Goal: Task Accomplishment & Management: Use online tool/utility

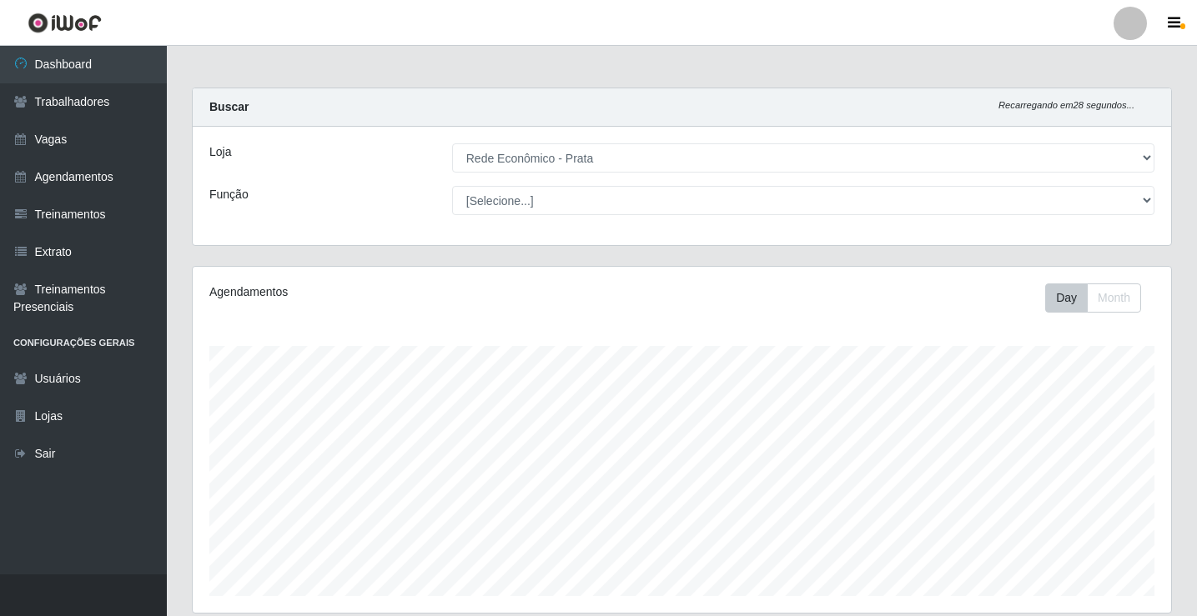
select select "192"
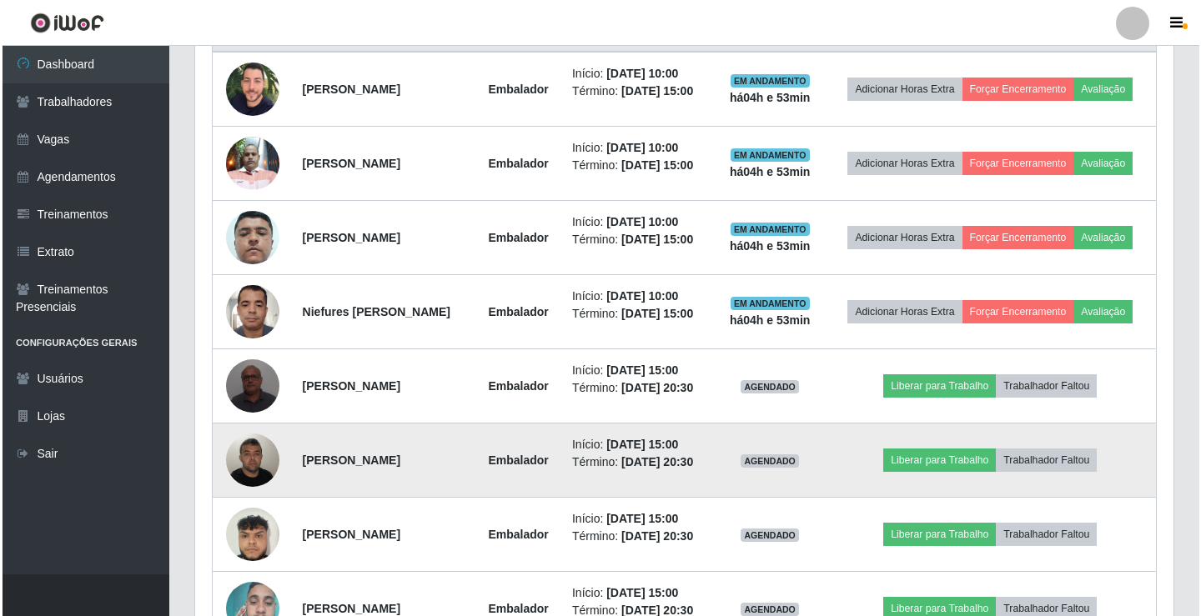
scroll to position [695, 0]
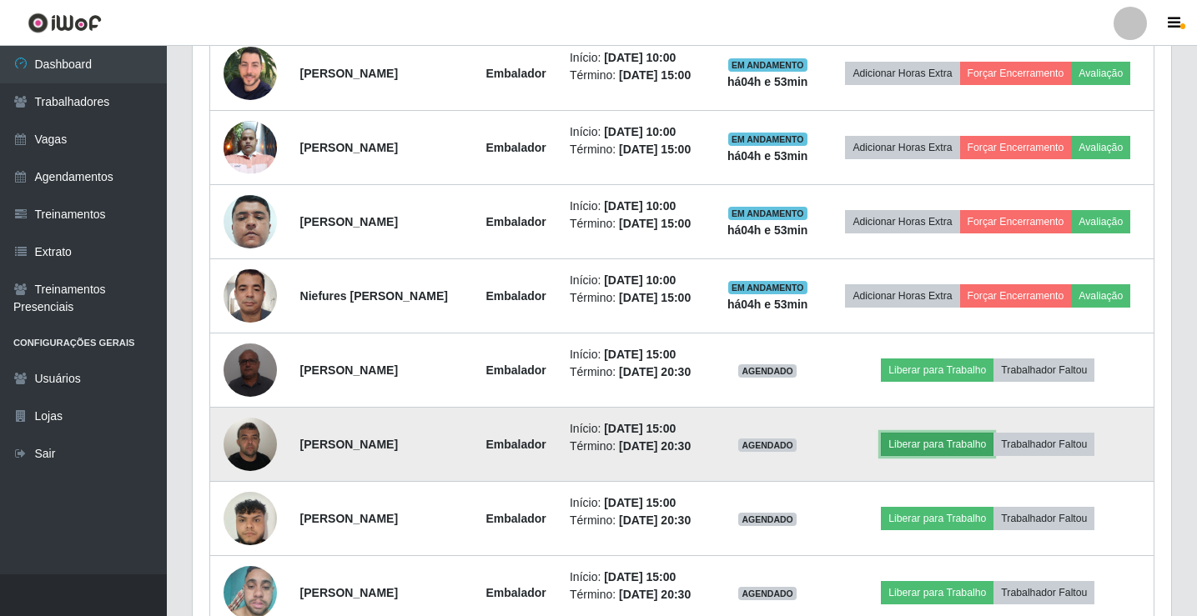
click at [941, 439] on button "Liberar para Trabalho" at bounding box center [937, 444] width 113 height 23
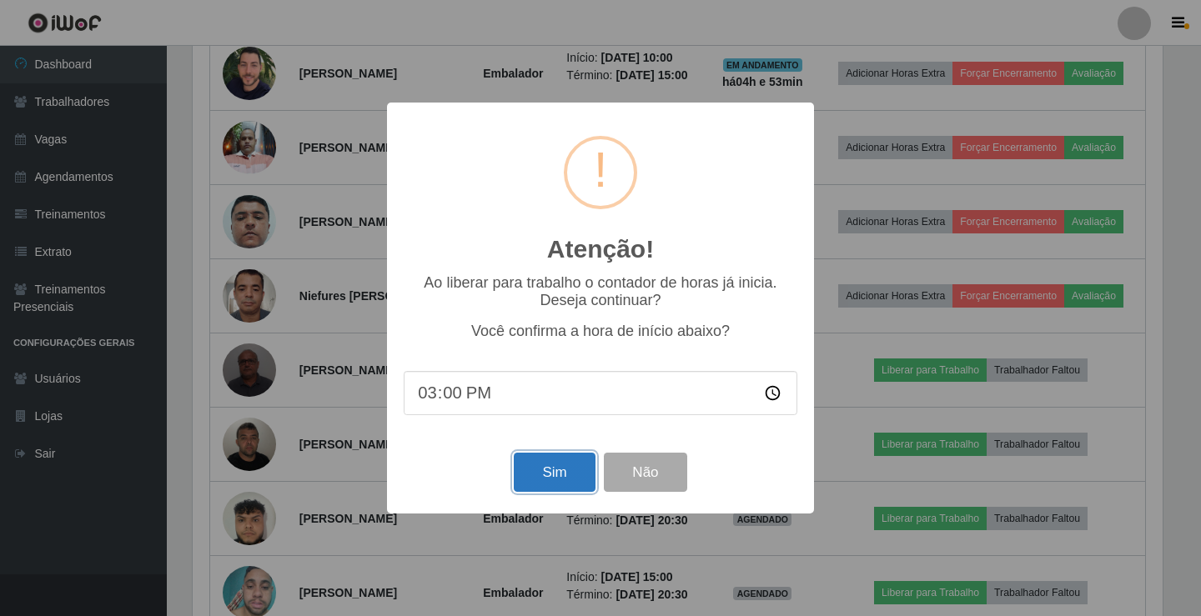
click at [582, 469] on button "Sim" at bounding box center [554, 472] width 81 height 39
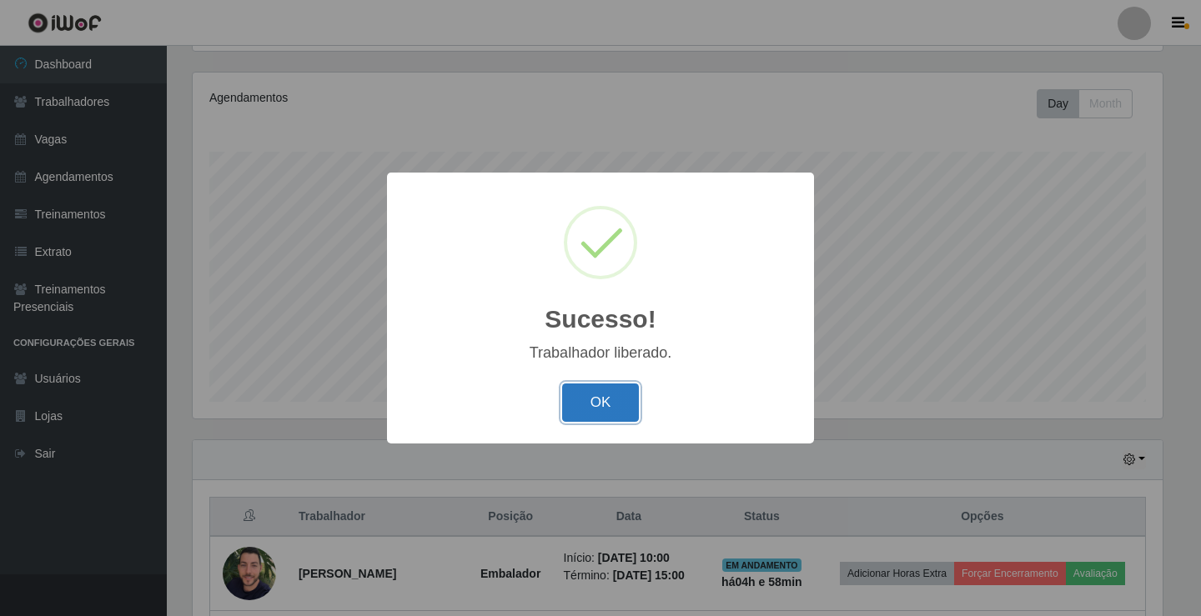
click at [599, 395] on button "OK" at bounding box center [601, 403] width 78 height 39
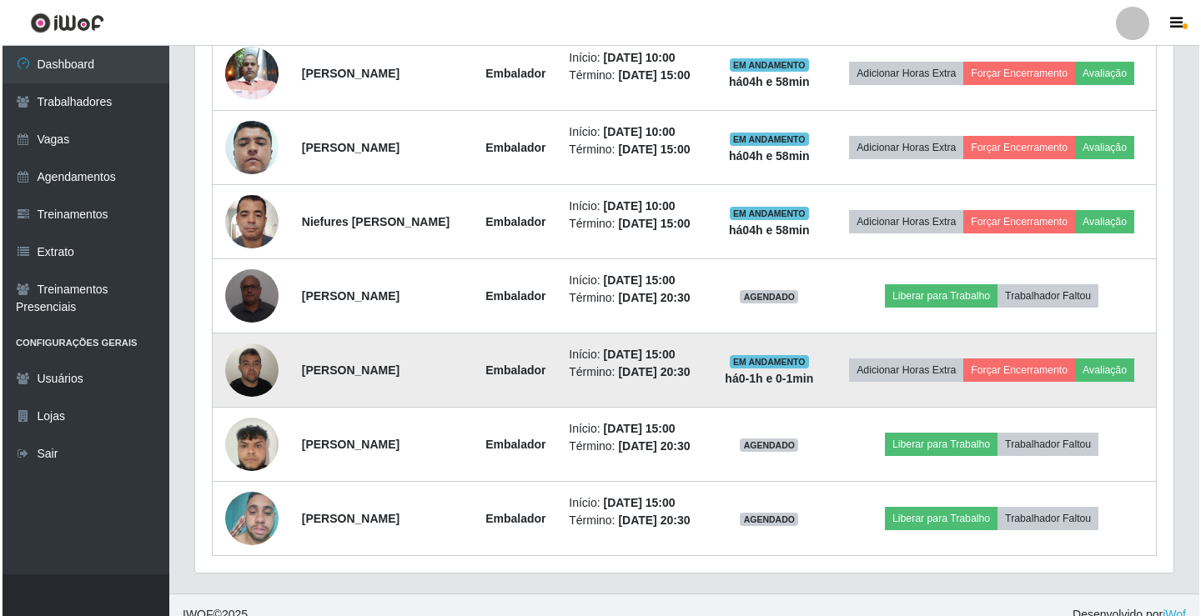
scroll to position [778, 0]
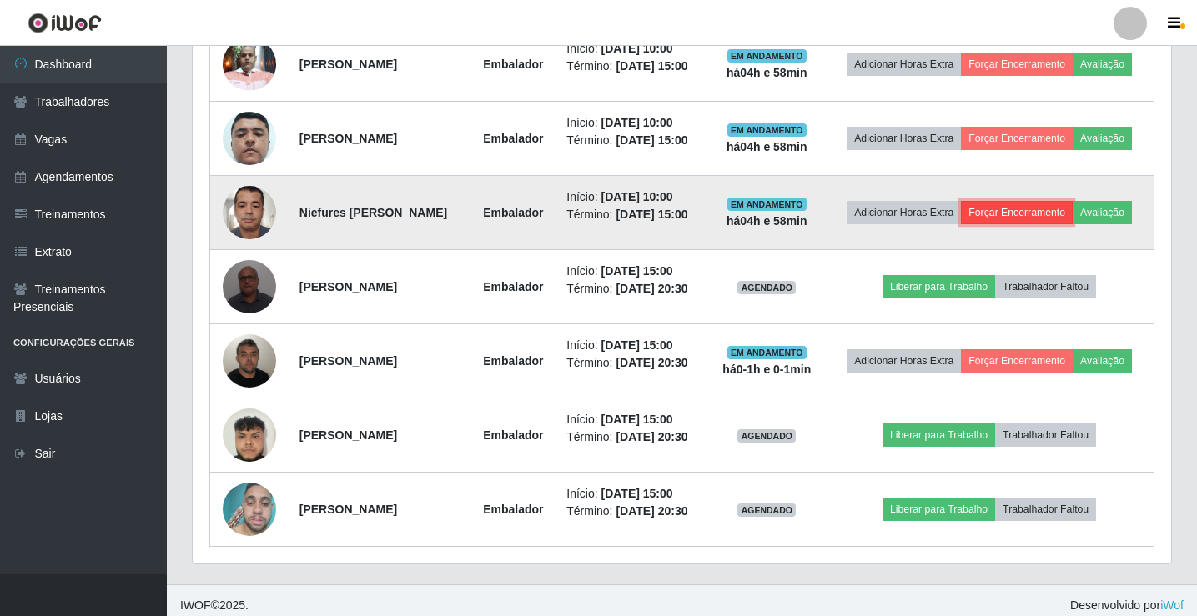
click at [1039, 215] on button "Forçar Encerramento" at bounding box center [1017, 212] width 112 height 23
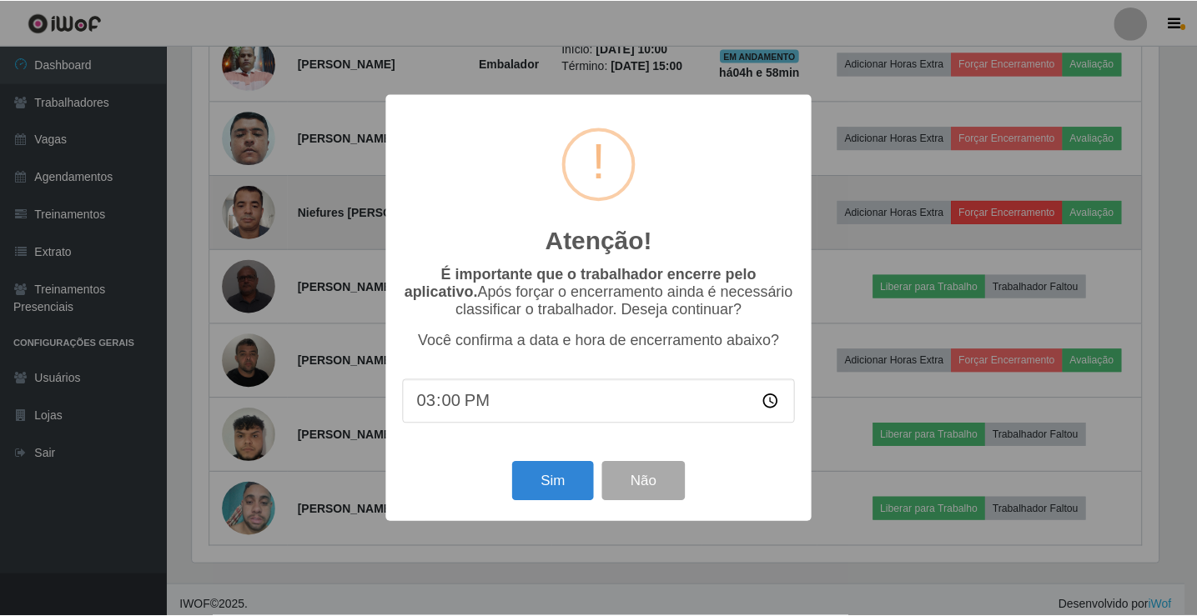
scroll to position [346, 970]
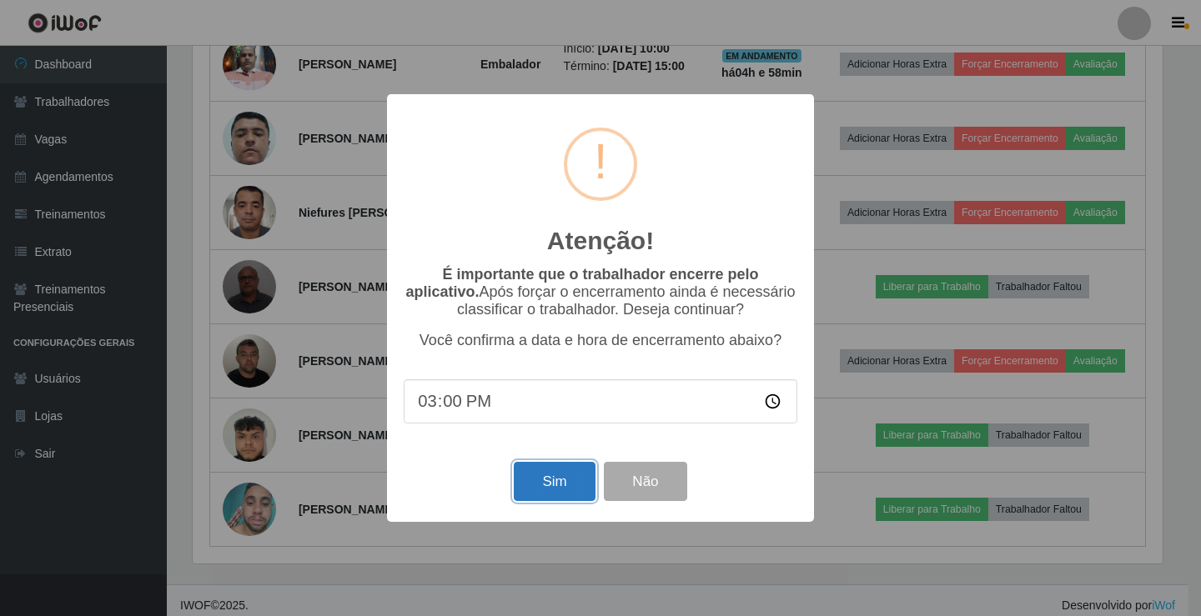
click at [577, 488] on button "Sim" at bounding box center [554, 481] width 81 height 39
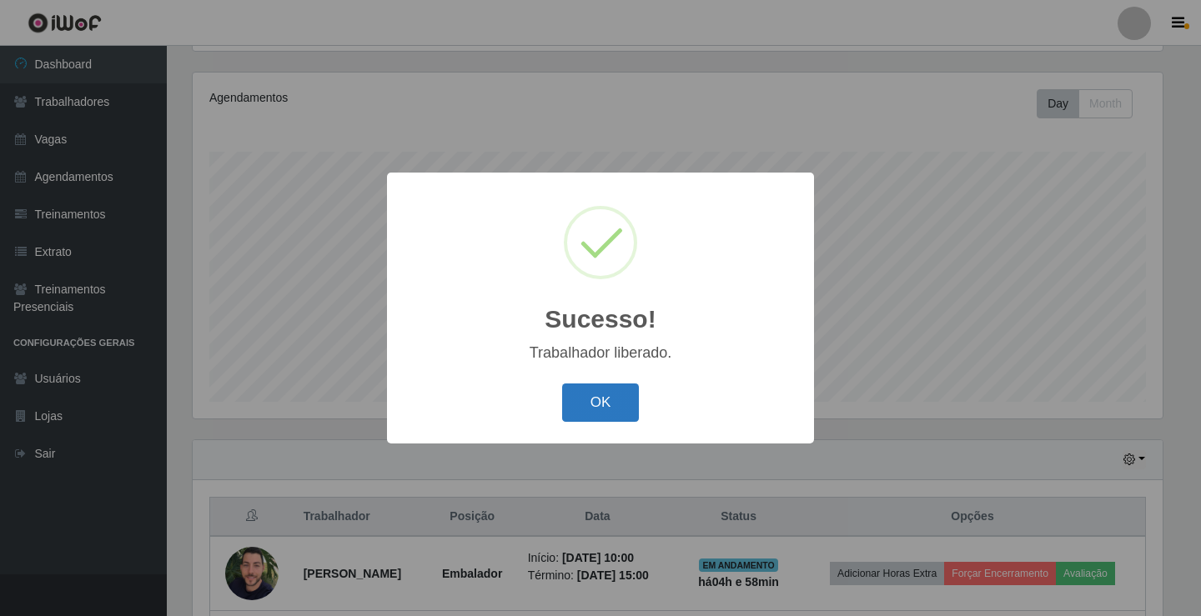
click at [603, 404] on button "OK" at bounding box center [601, 403] width 78 height 39
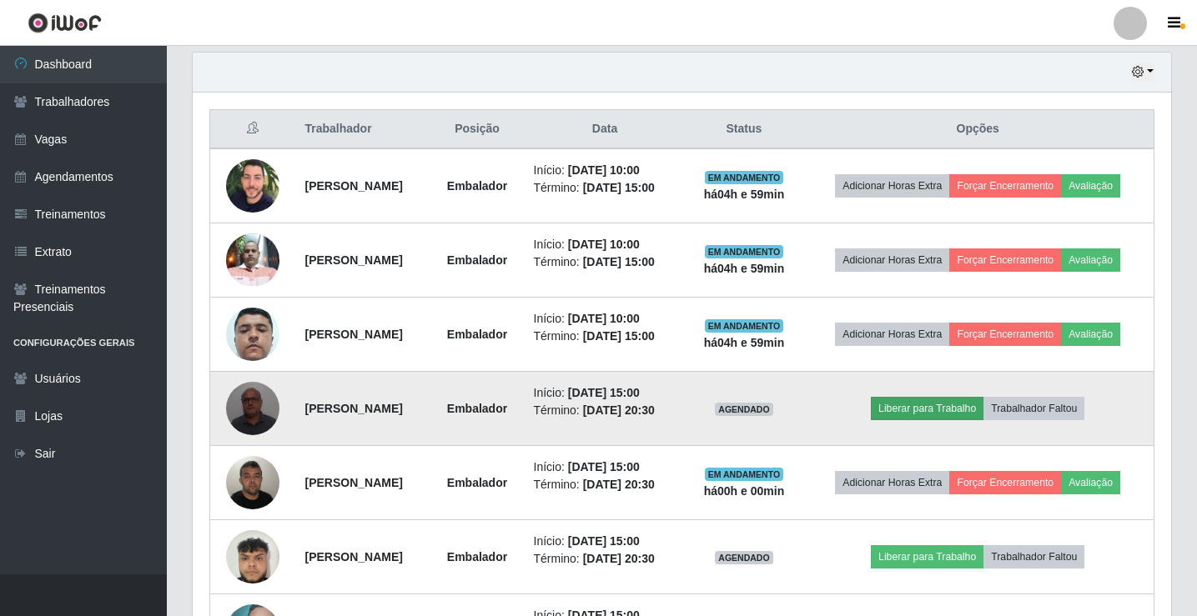
scroll to position [611, 0]
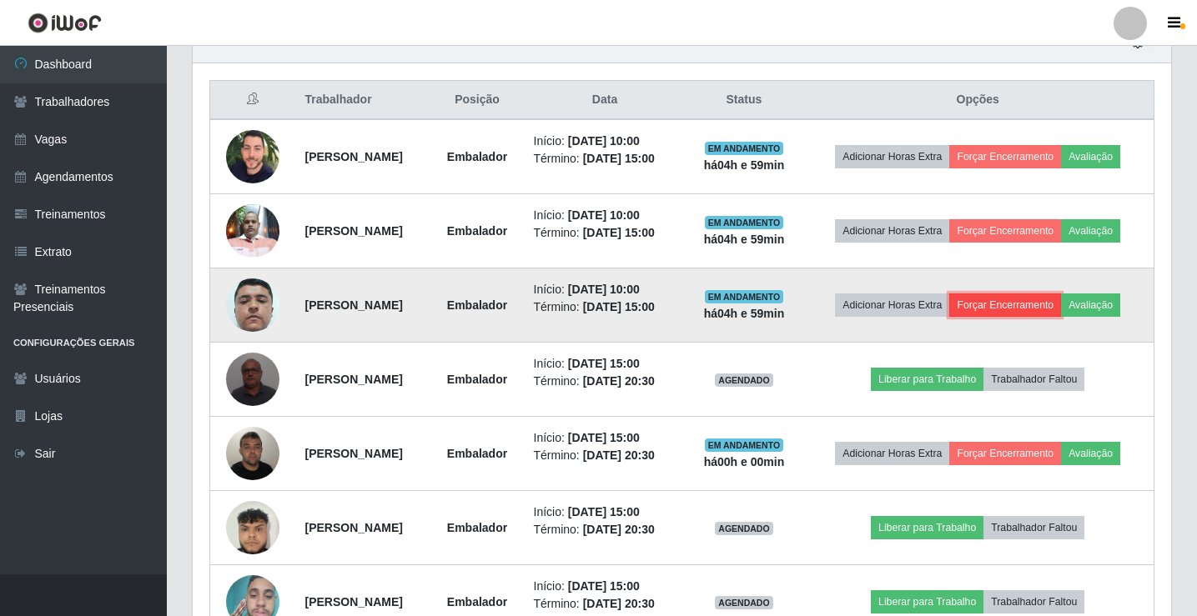
click at [1034, 306] on button "Forçar Encerramento" at bounding box center [1005, 305] width 112 height 23
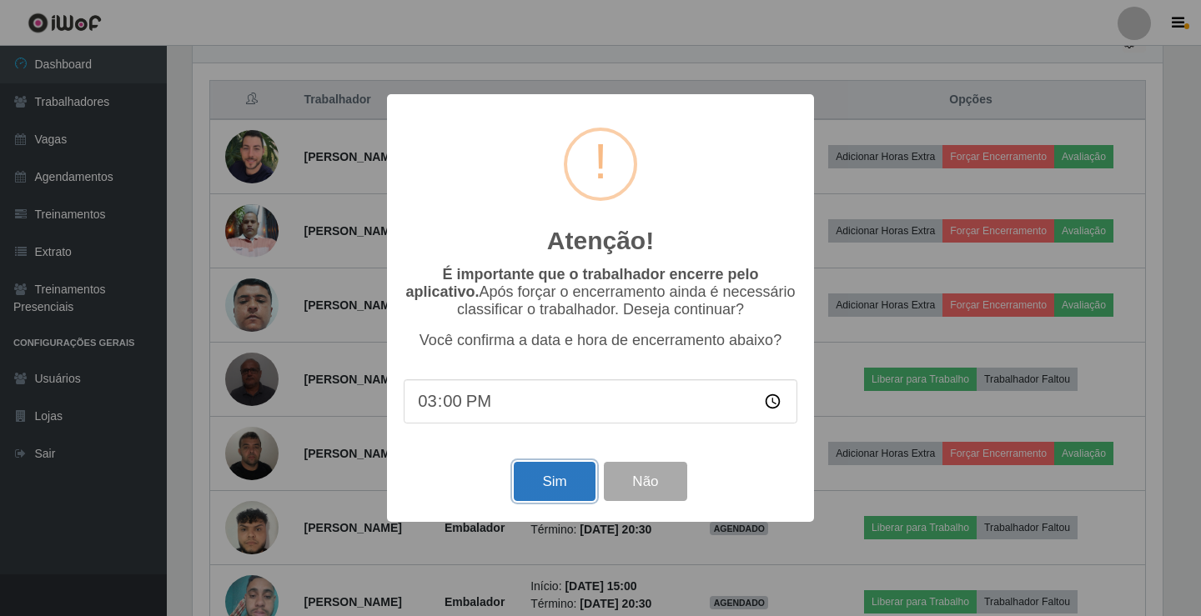
click at [550, 471] on button "Sim" at bounding box center [554, 481] width 81 height 39
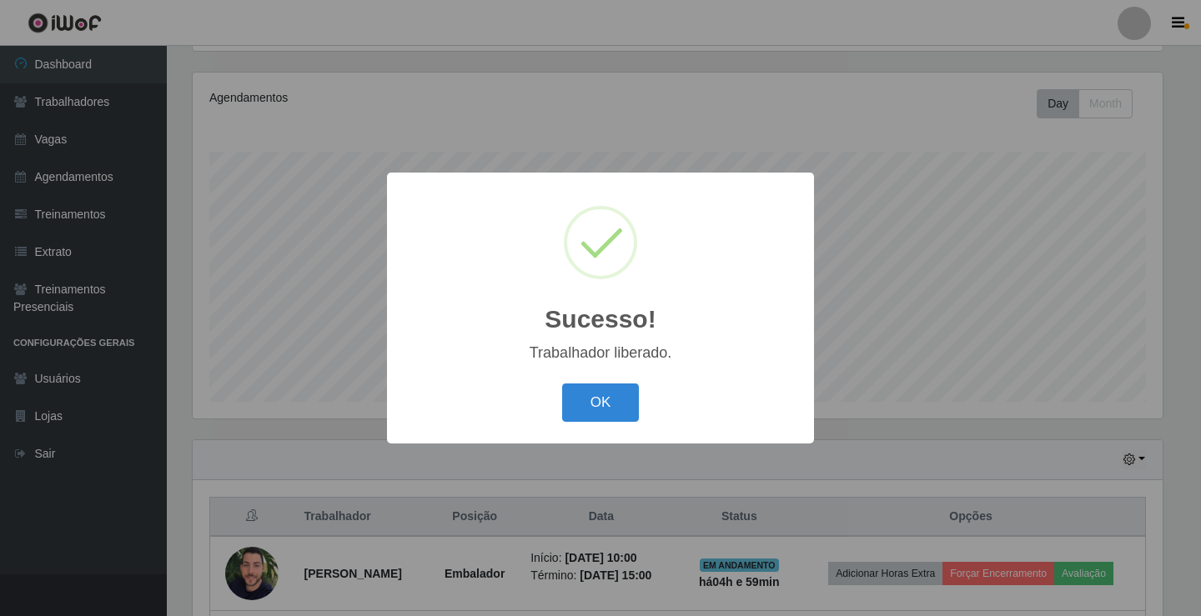
click at [562, 384] on button "OK" at bounding box center [601, 403] width 78 height 39
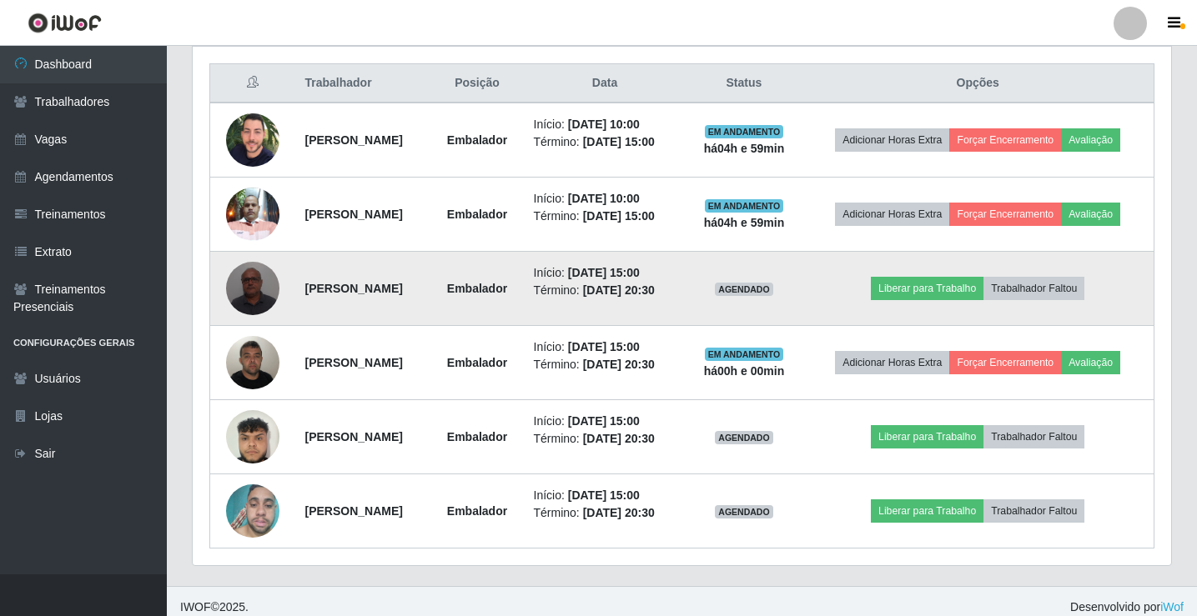
scroll to position [640, 0]
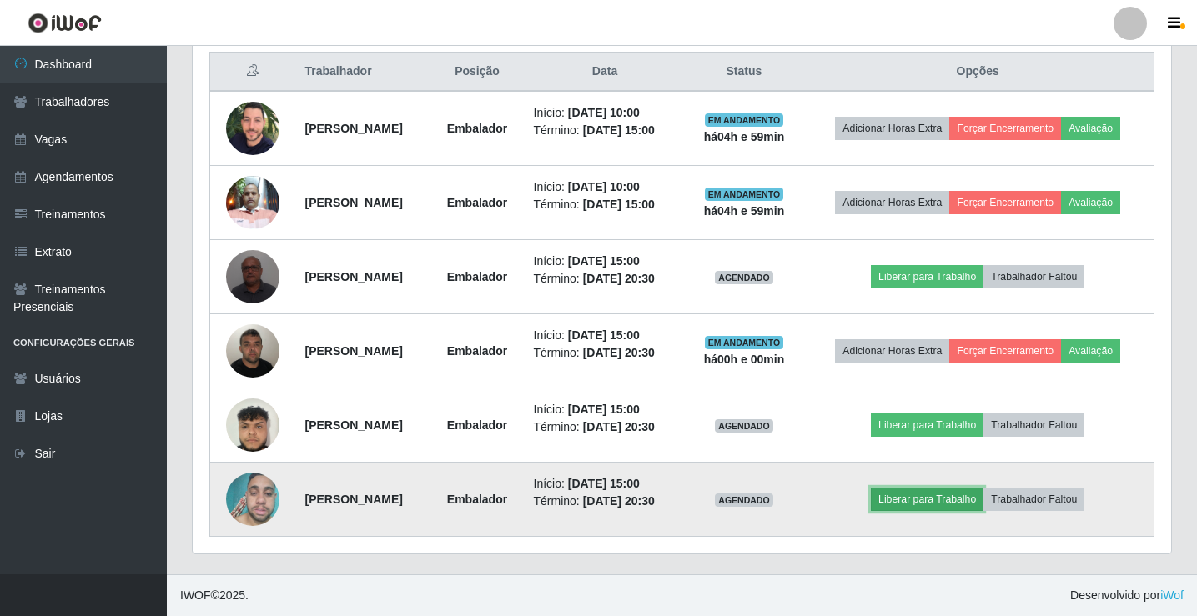
click at [926, 499] on button "Liberar para Trabalho" at bounding box center [927, 499] width 113 height 23
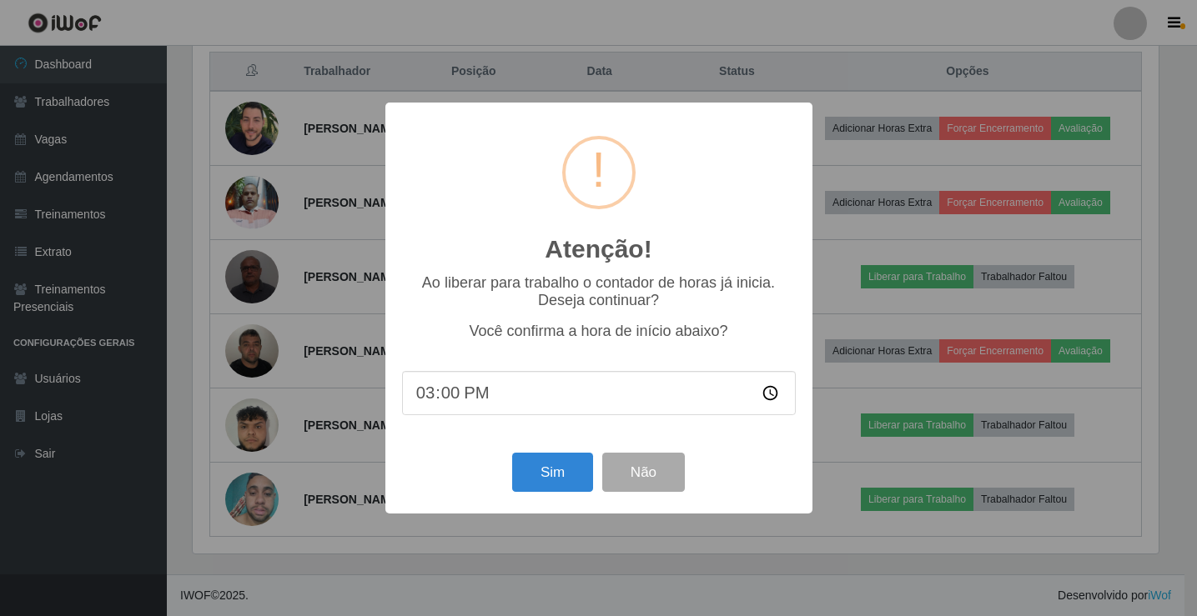
scroll to position [346, 970]
click at [540, 480] on button "Sim" at bounding box center [554, 472] width 81 height 39
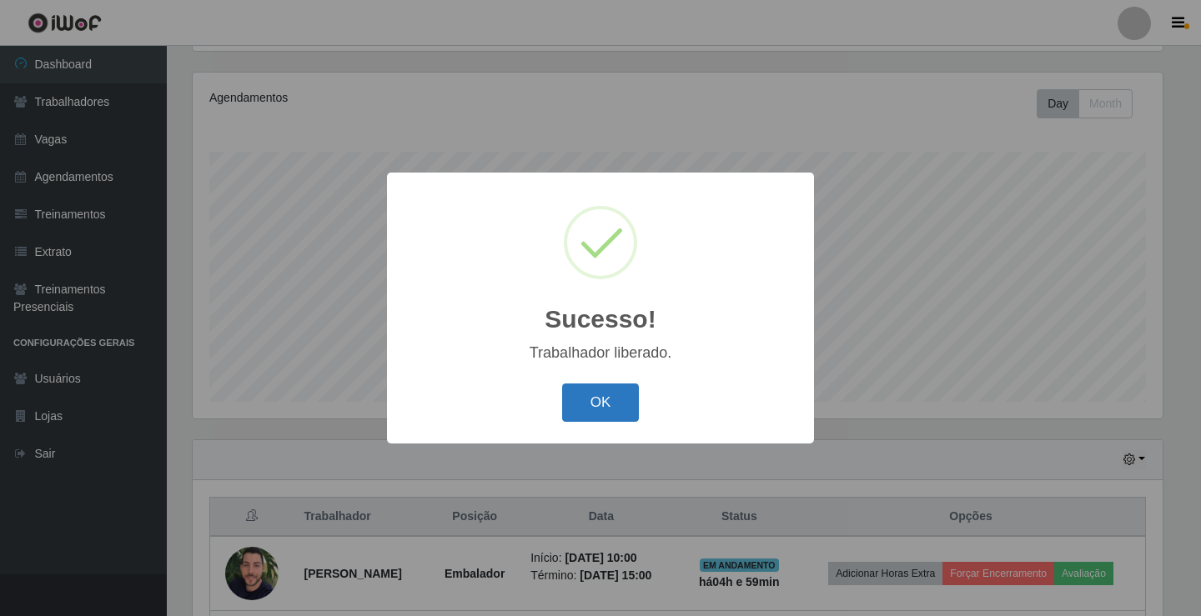
click at [632, 394] on button "OK" at bounding box center [601, 403] width 78 height 39
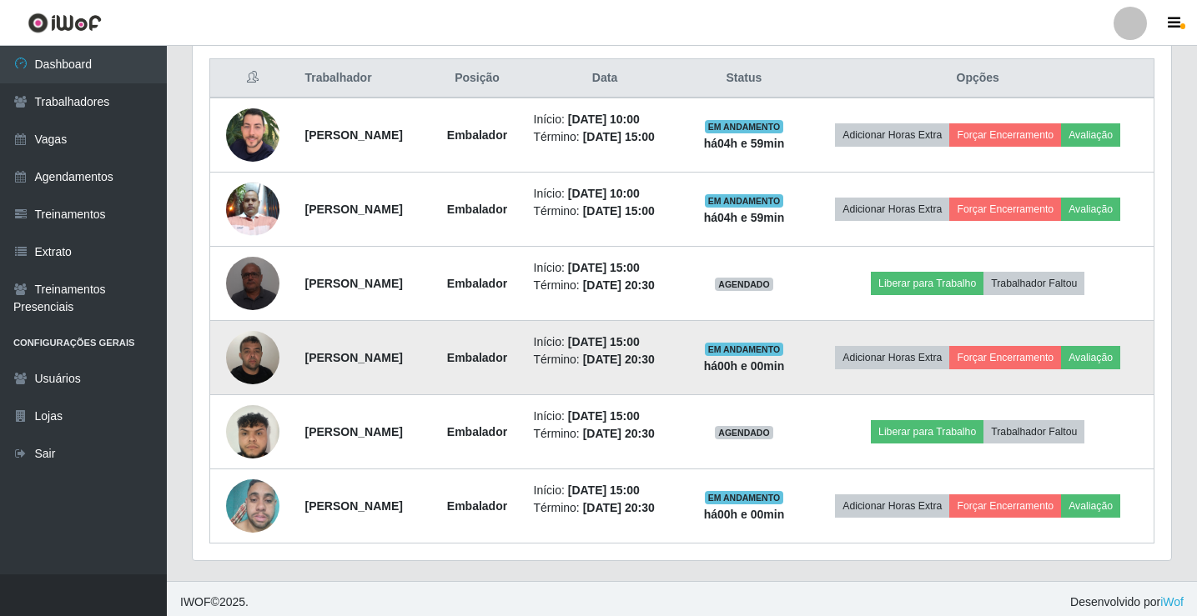
scroll to position [640, 0]
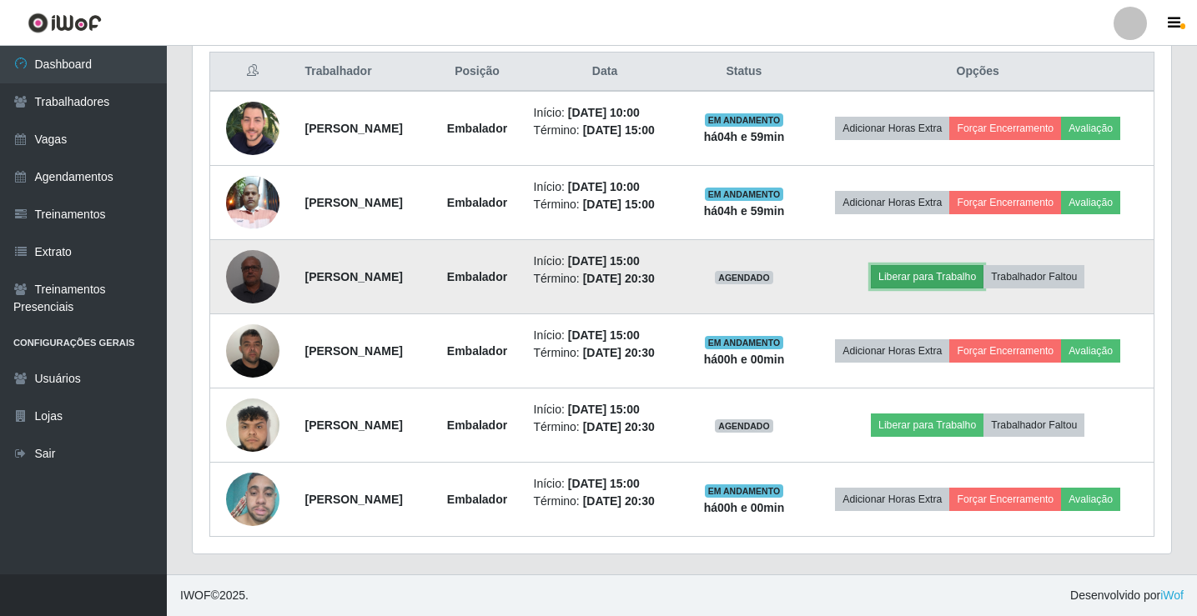
click at [942, 283] on button "Liberar para Trabalho" at bounding box center [927, 276] width 113 height 23
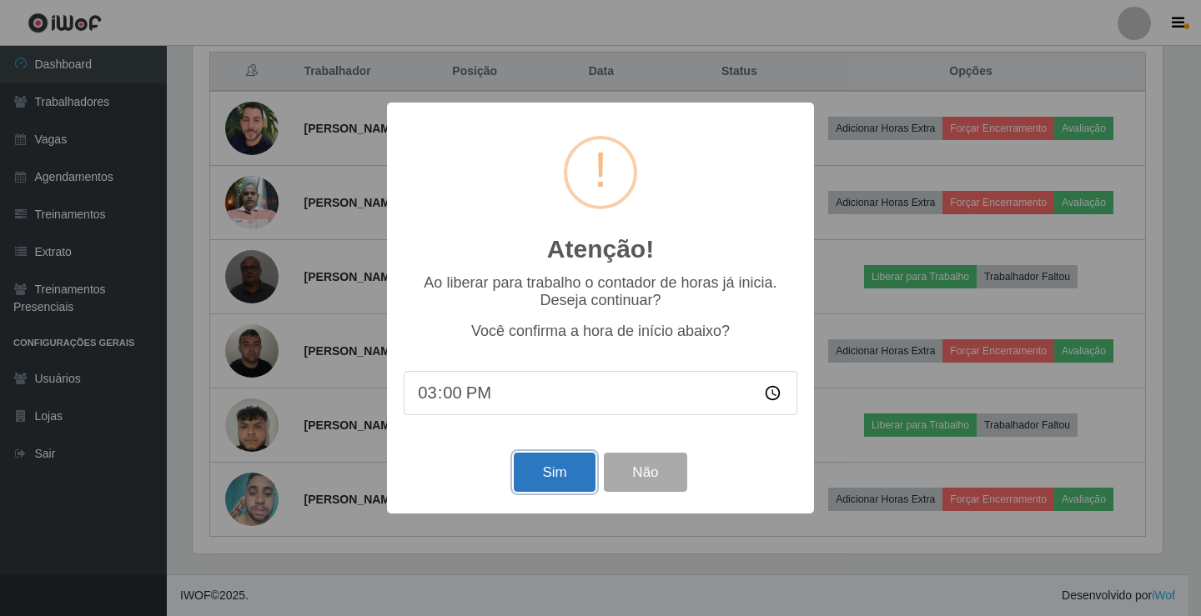
click at [555, 472] on button "Sim" at bounding box center [554, 472] width 81 height 39
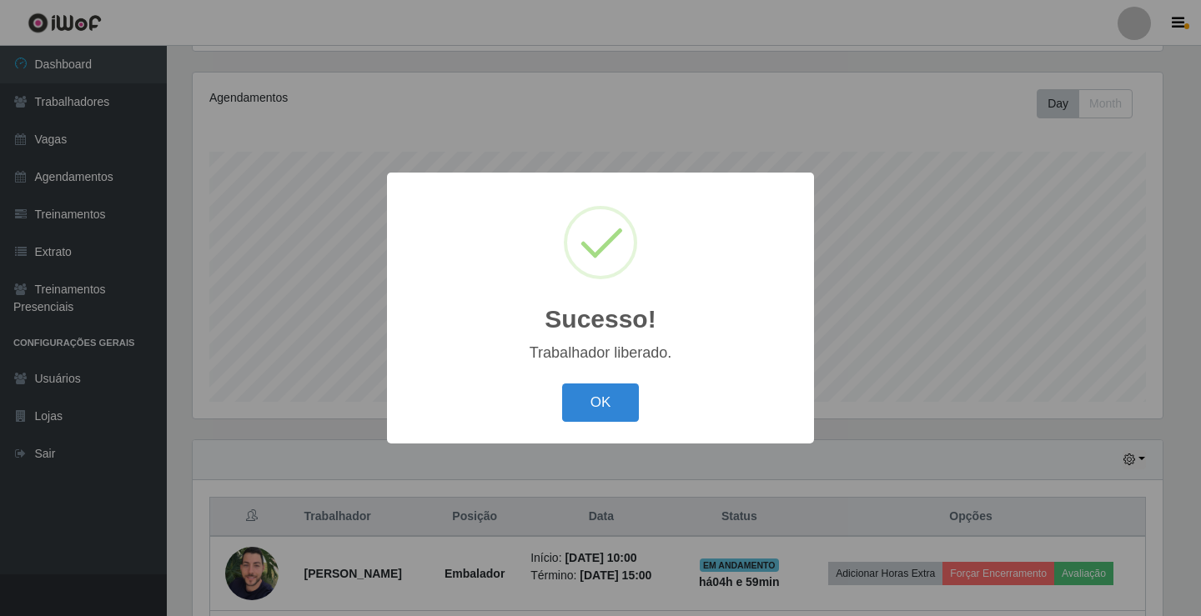
click at [562, 384] on button "OK" at bounding box center [601, 403] width 78 height 39
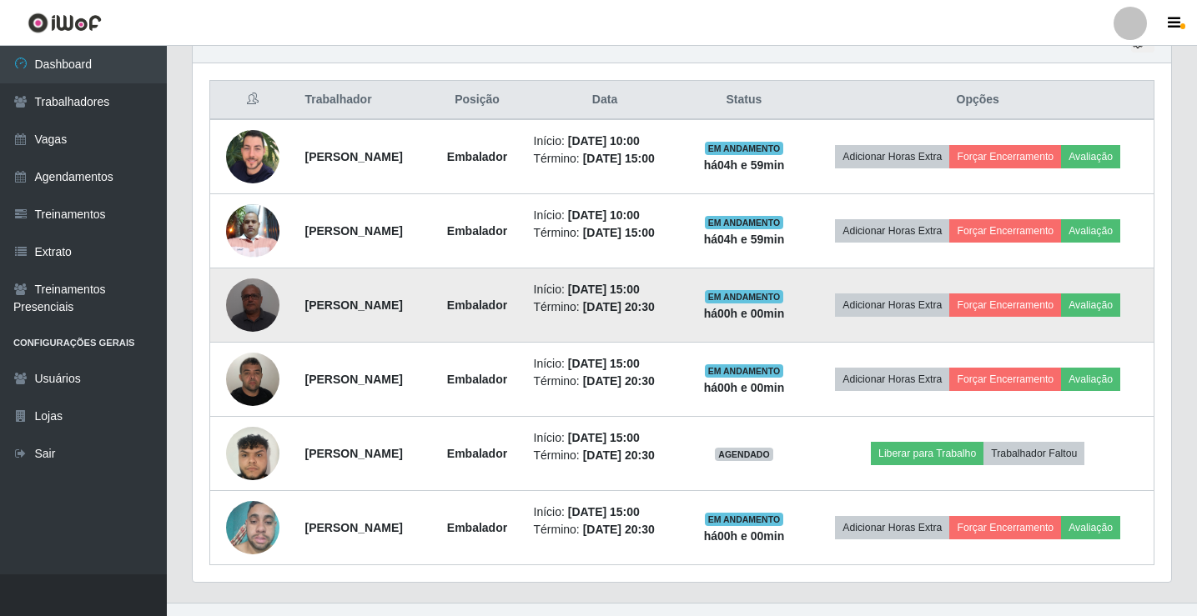
scroll to position [0, 0]
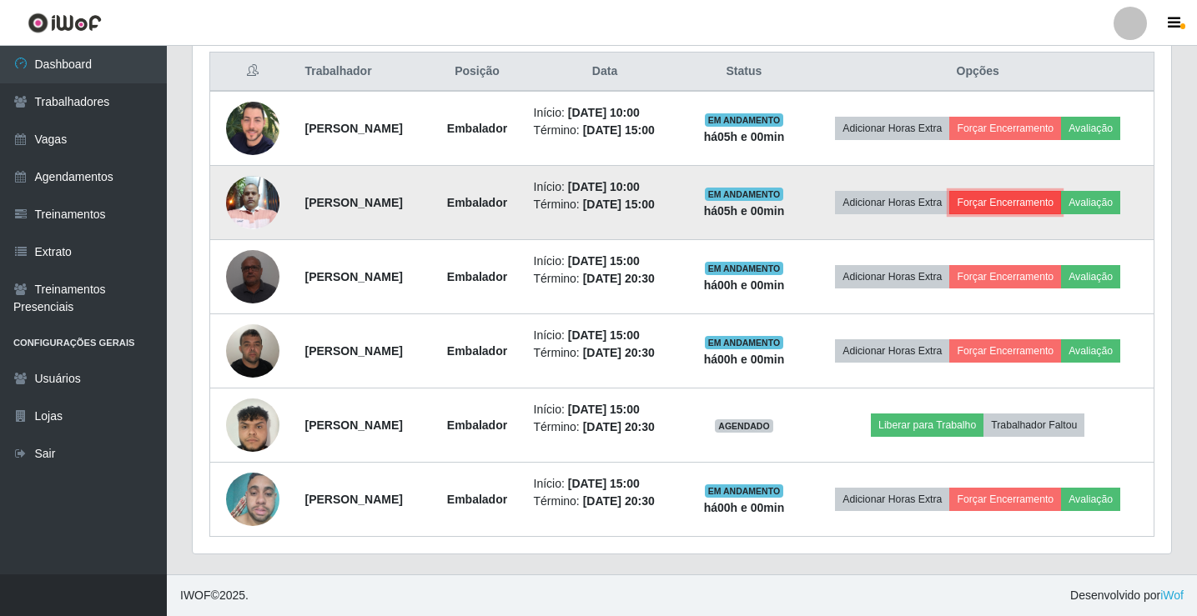
click at [999, 213] on button "Forçar Encerramento" at bounding box center [1005, 202] width 112 height 23
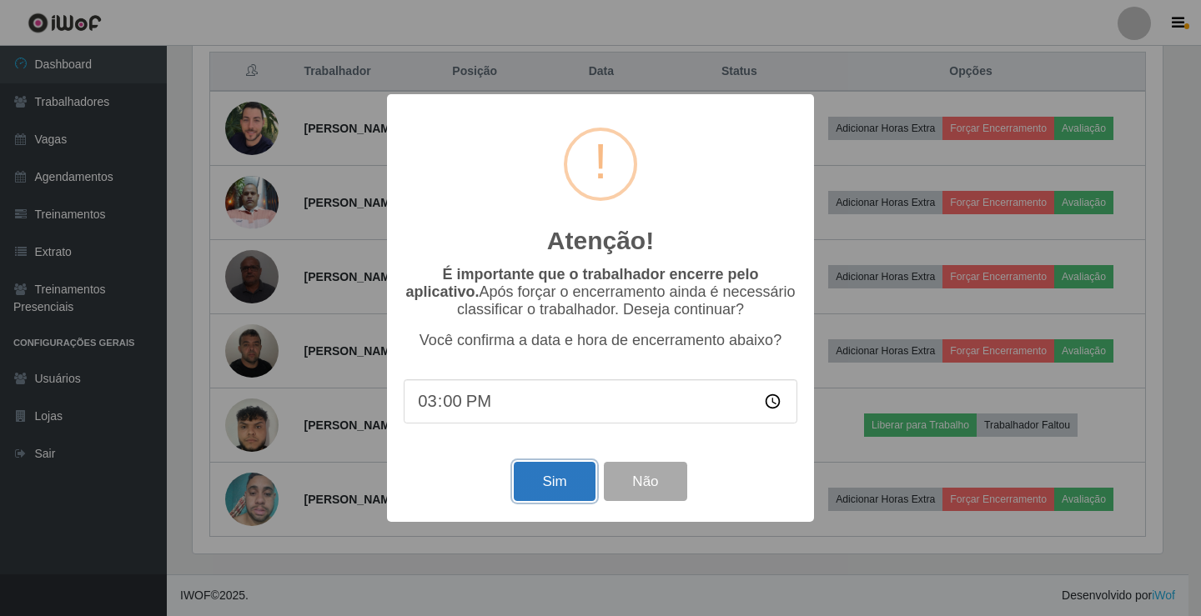
click at [555, 489] on button "Sim" at bounding box center [554, 481] width 81 height 39
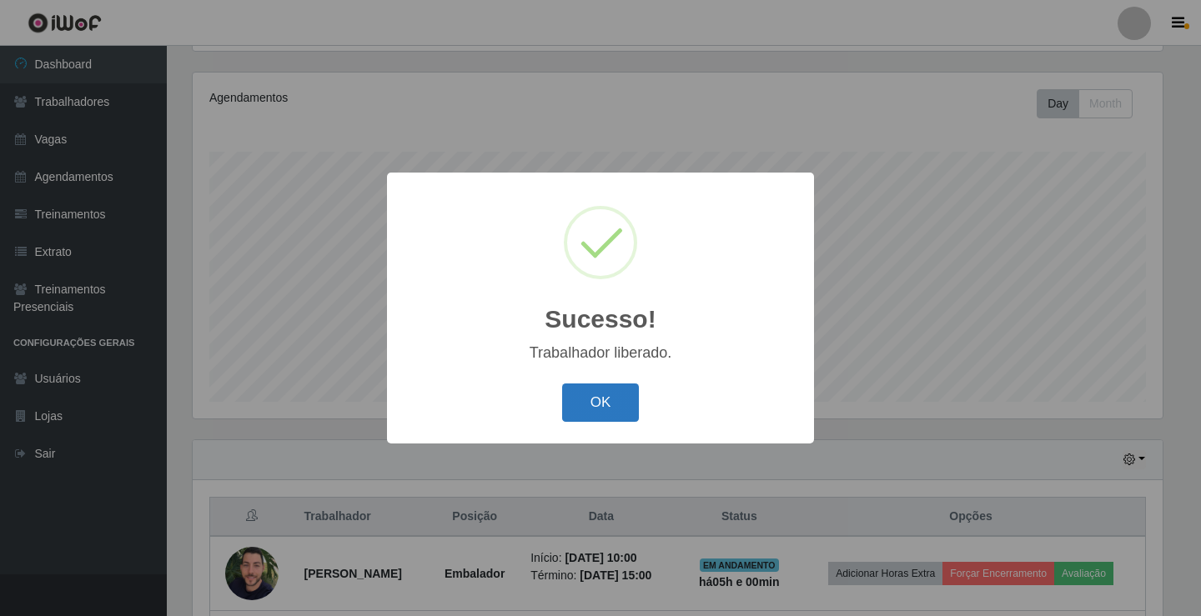
click at [610, 403] on button "OK" at bounding box center [601, 403] width 78 height 39
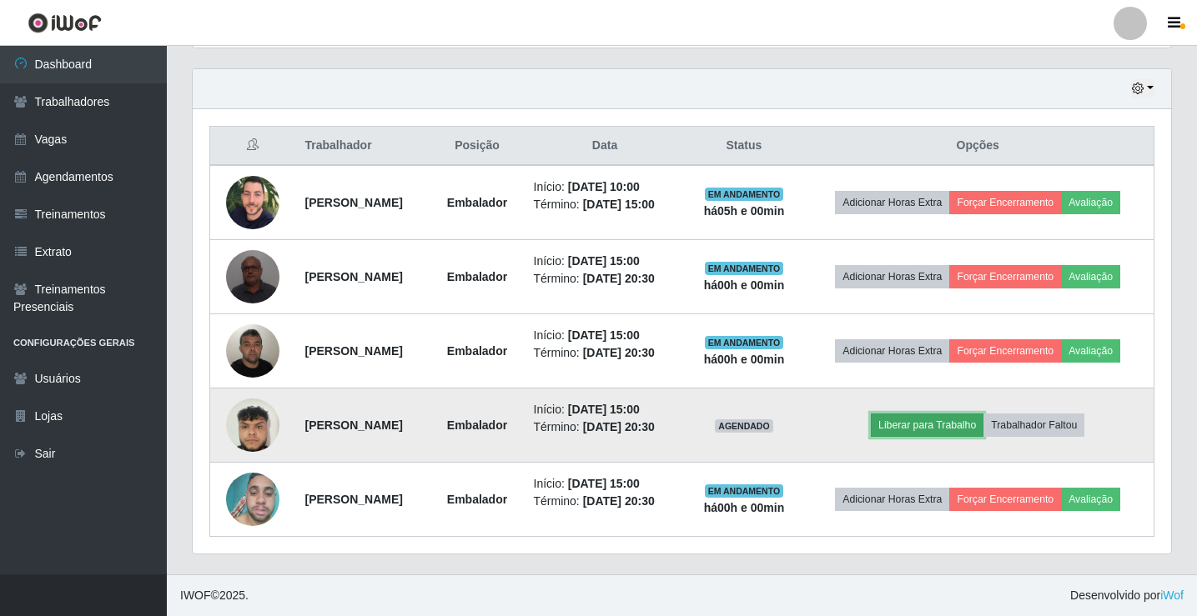
click at [935, 431] on button "Liberar para Trabalho" at bounding box center [927, 425] width 113 height 23
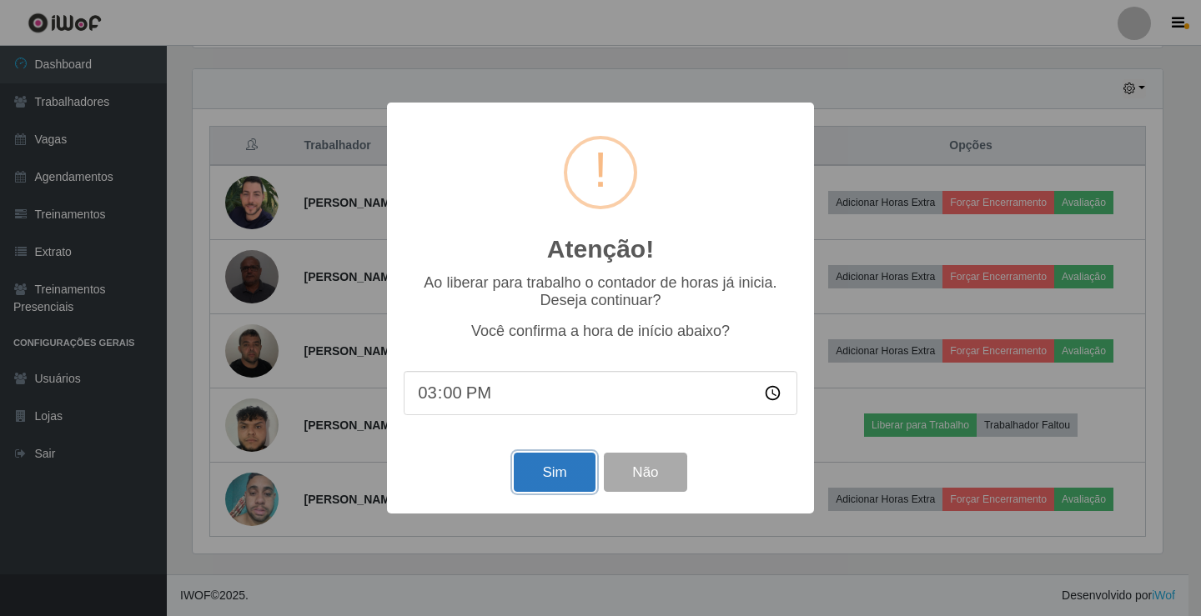
click at [544, 472] on button "Sim" at bounding box center [554, 472] width 81 height 39
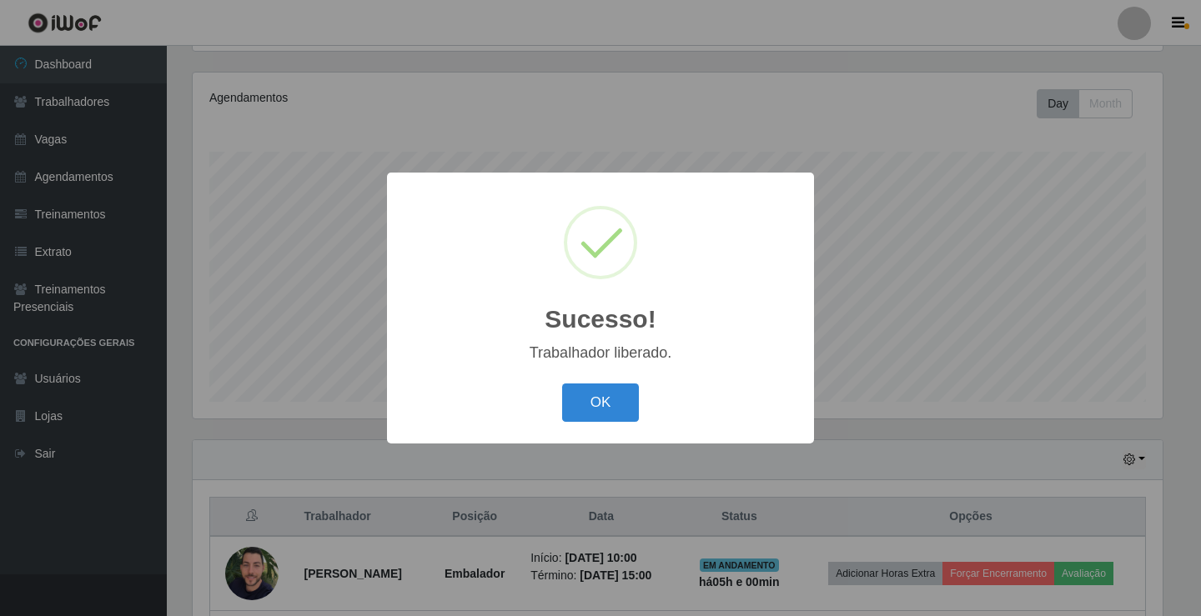
click at [562, 384] on button "OK" at bounding box center [601, 403] width 78 height 39
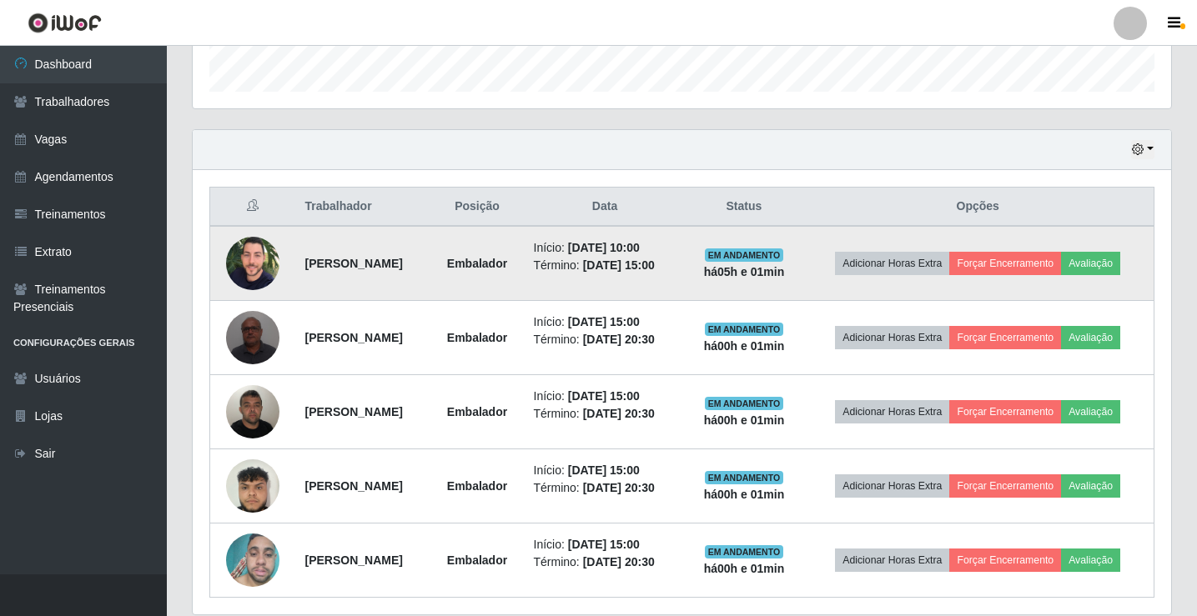
scroll to position [528, 0]
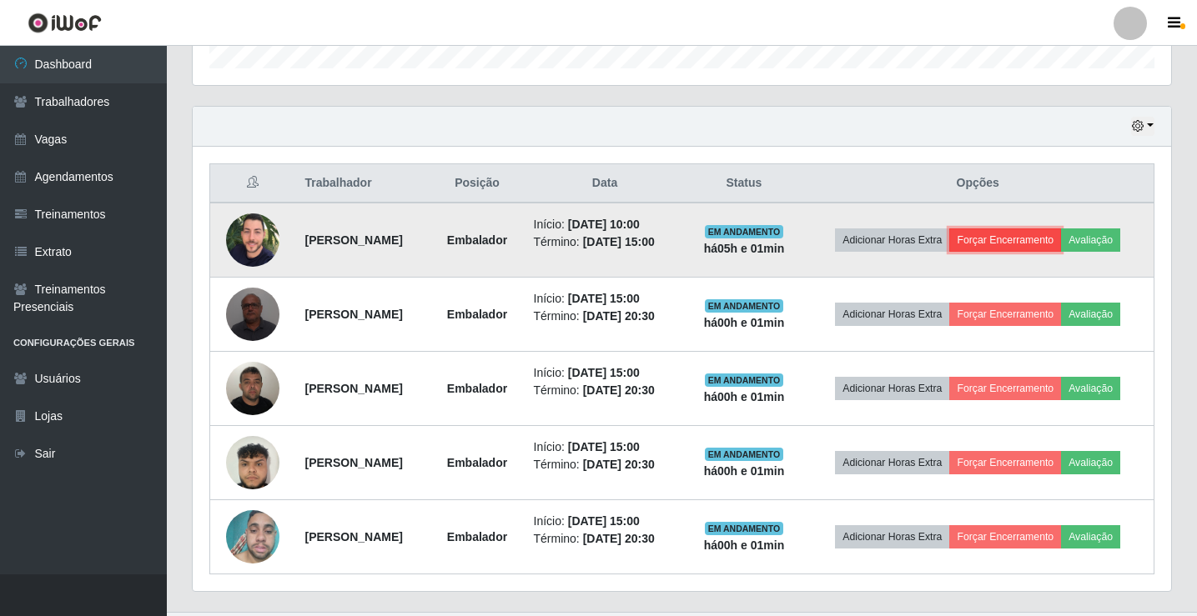
click at [1058, 239] on button "Forçar Encerramento" at bounding box center [1005, 239] width 112 height 23
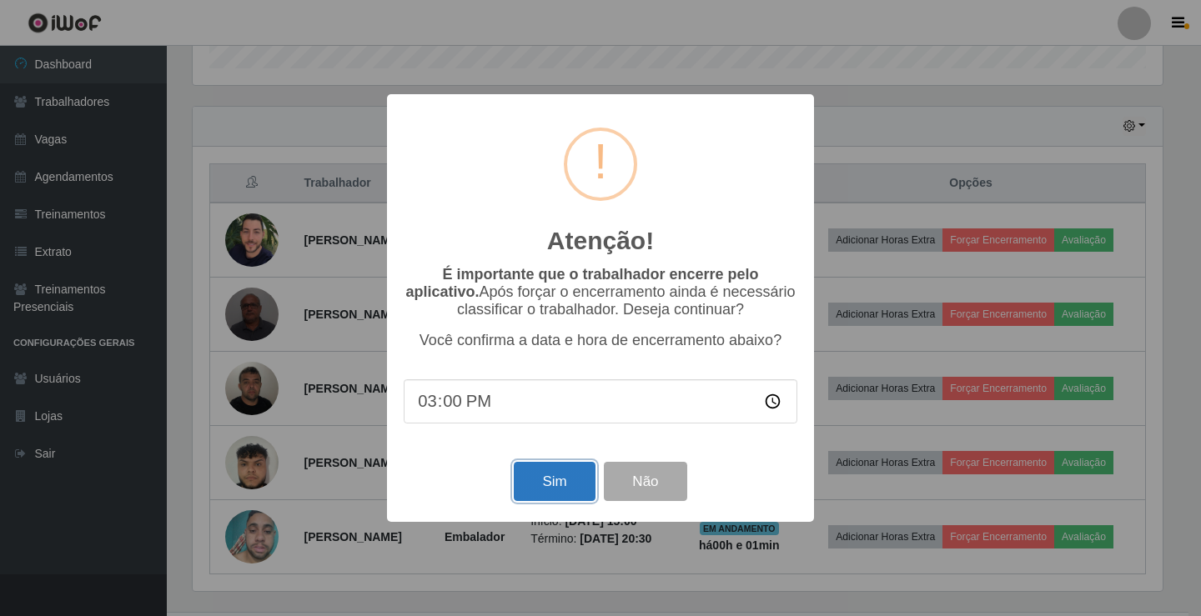
click at [571, 477] on button "Sim" at bounding box center [554, 481] width 81 height 39
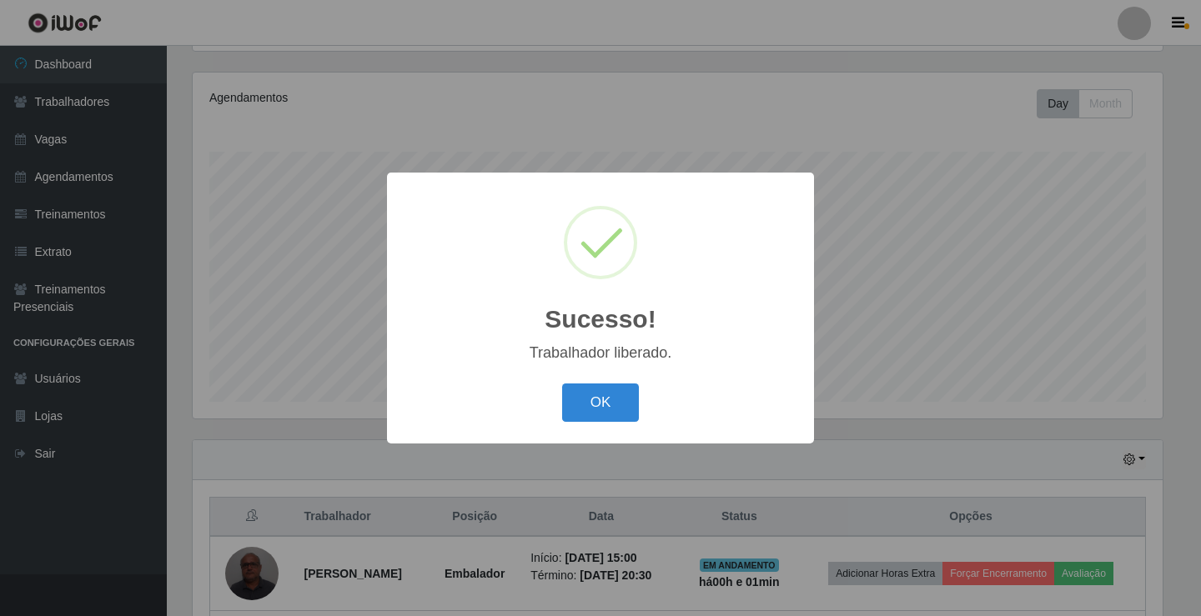
click at [562, 384] on button "OK" at bounding box center [601, 403] width 78 height 39
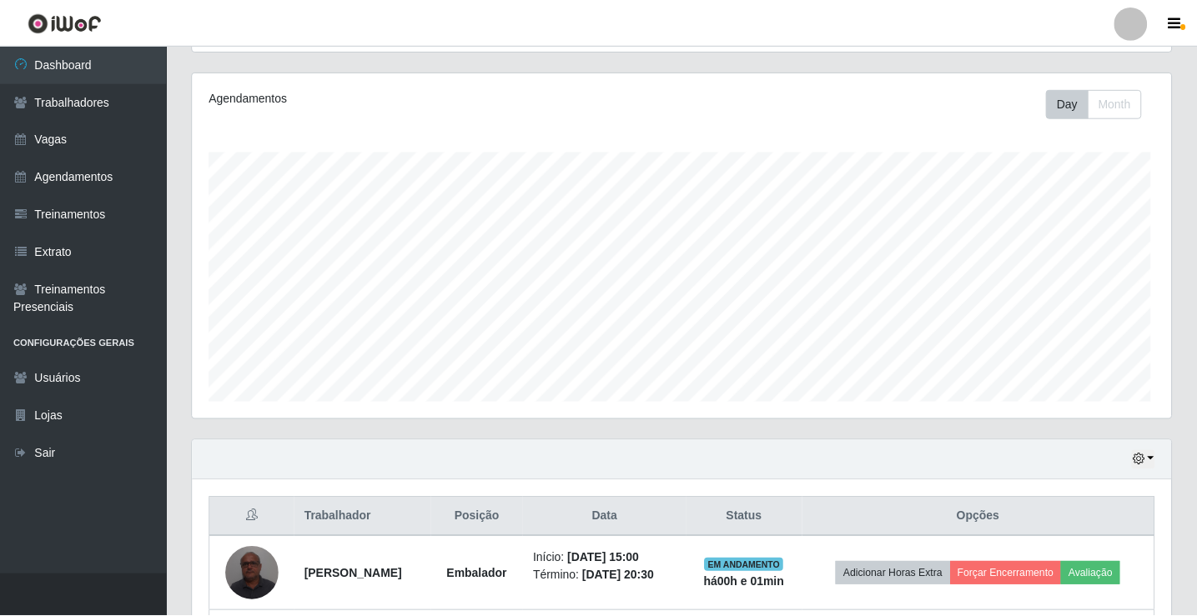
scroll to position [346, 978]
